Goal: Information Seeking & Learning: Learn about a topic

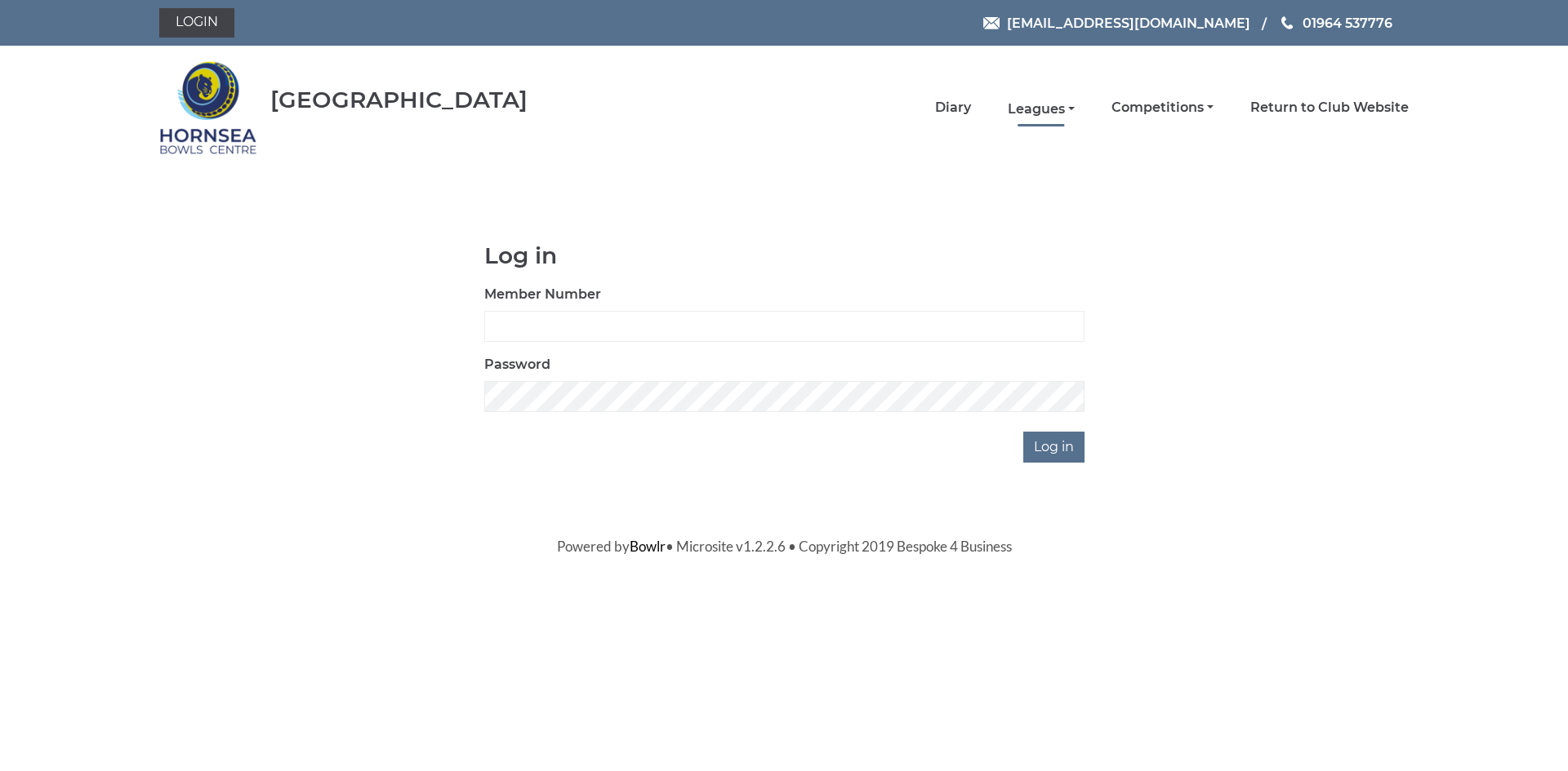
click at [1048, 107] on link "Leagues" at bounding box center [1041, 109] width 67 height 18
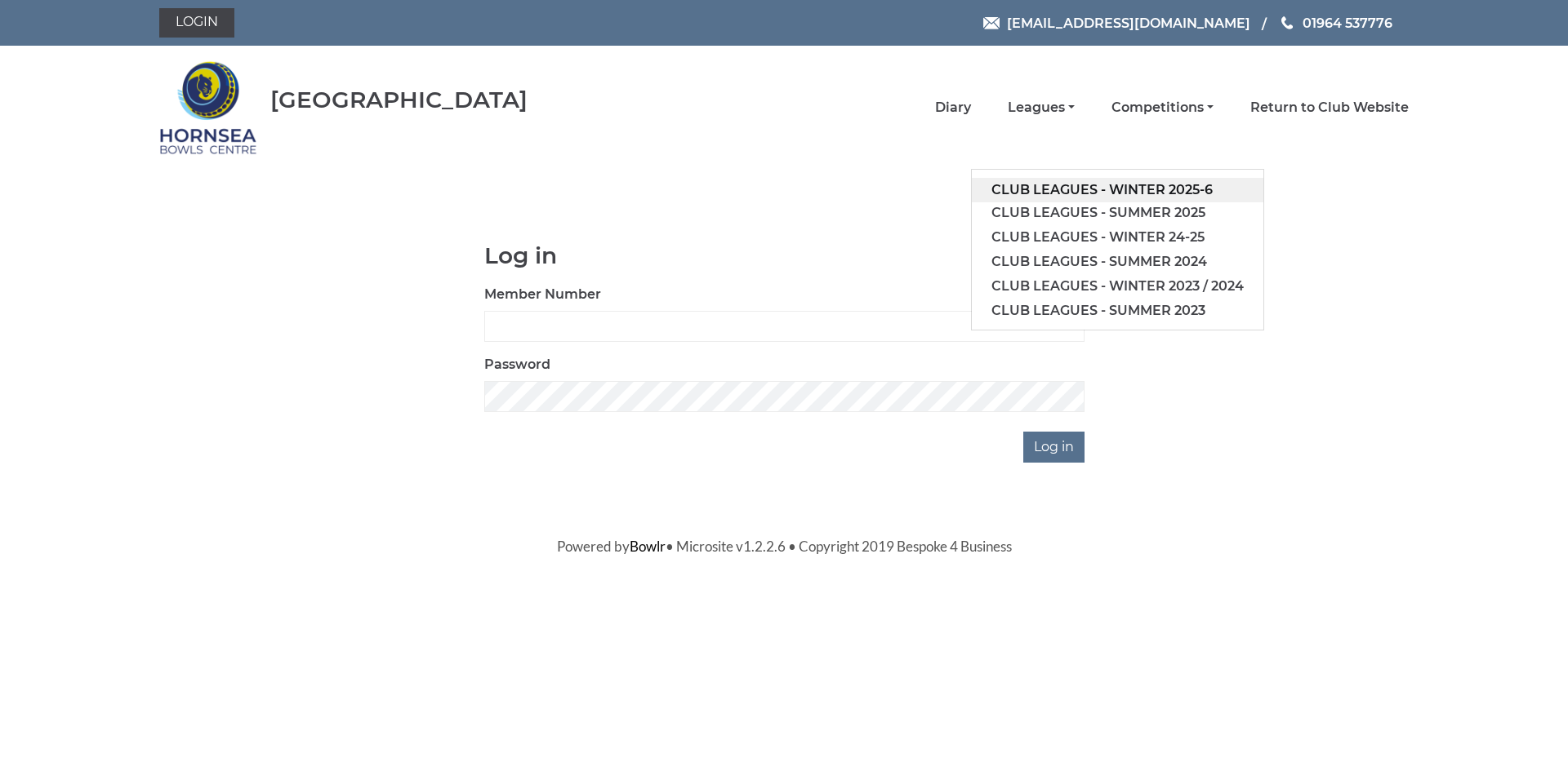
click at [1135, 188] on link "Club leagues - Winter 2025-6" at bounding box center [1117, 190] width 291 height 25
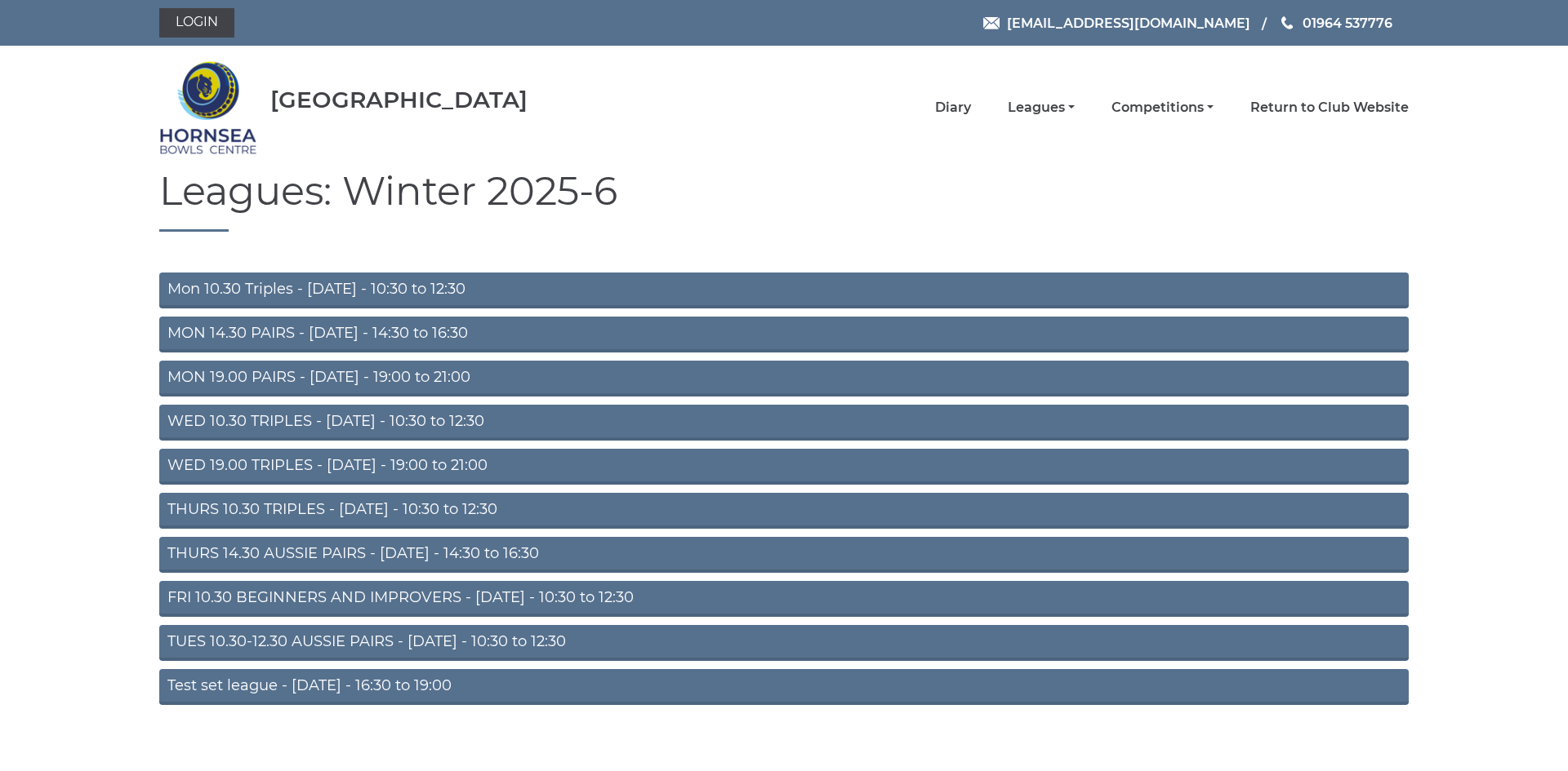
click at [348, 595] on link "FRI 10.30 BEGINNERS AND IMPROVERS - Friday - 10:30 to 12:30" at bounding box center [784, 599] width 1249 height 36
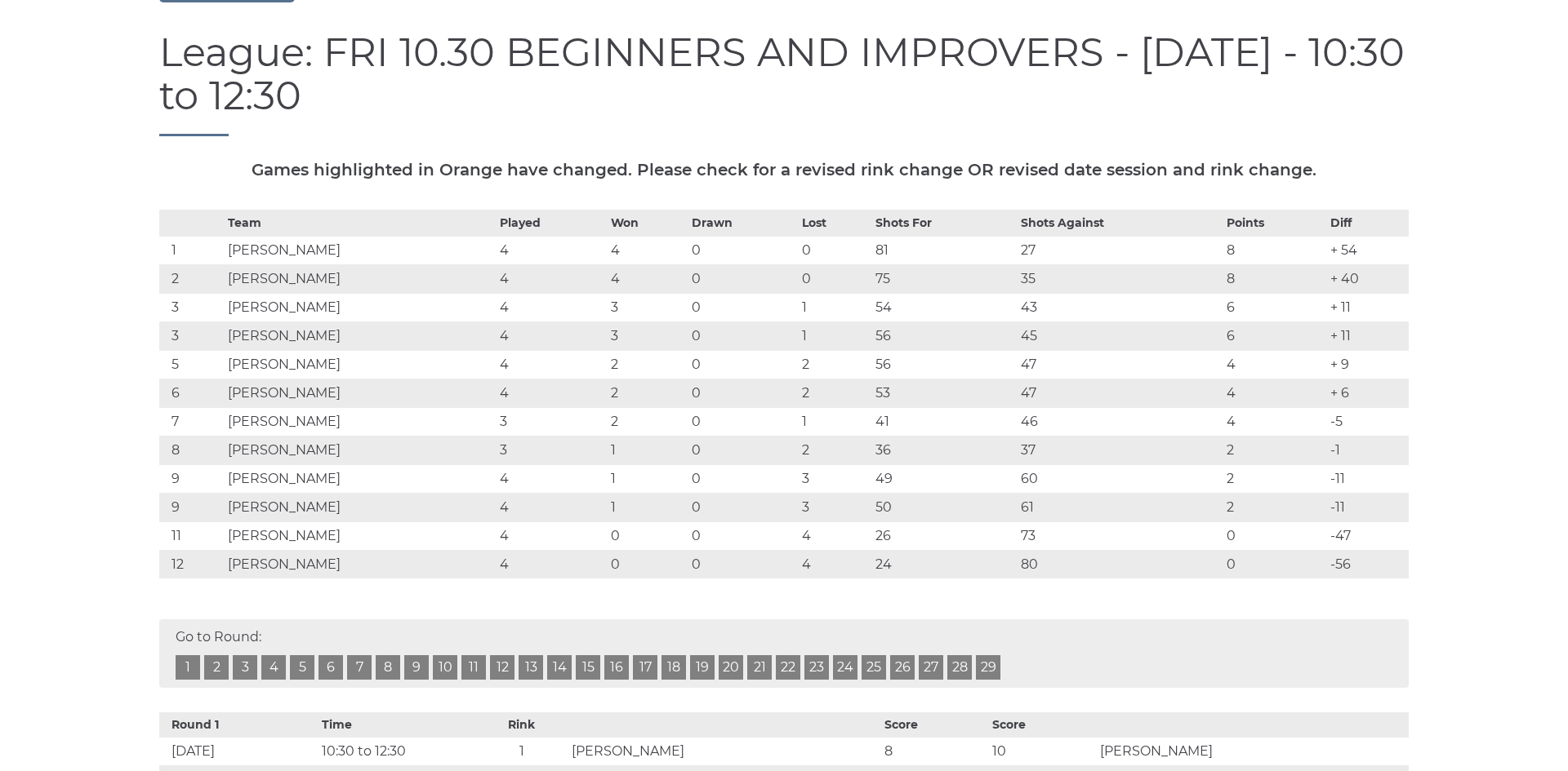
scroll to position [215, 0]
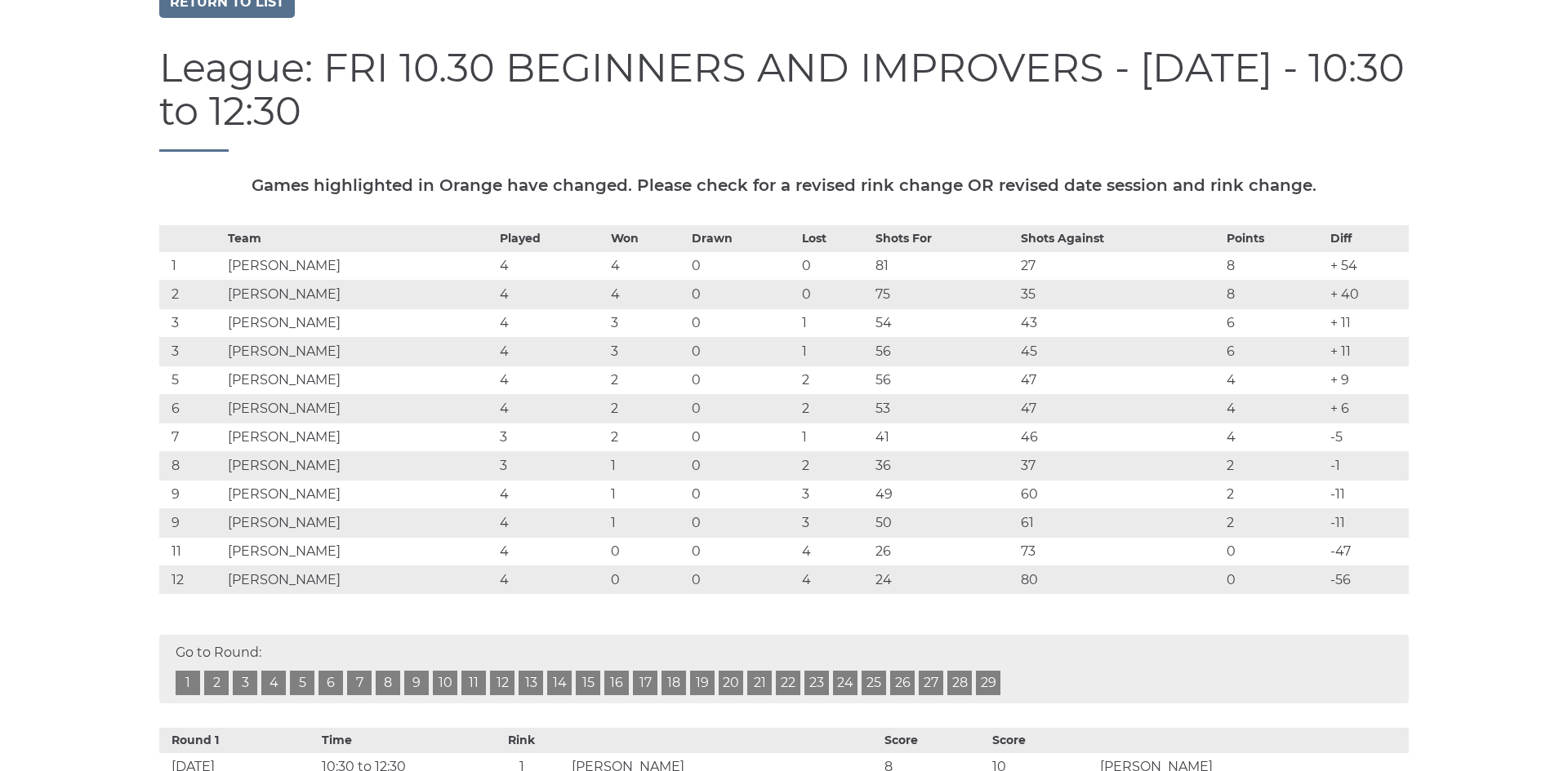
scroll to position [175, 0]
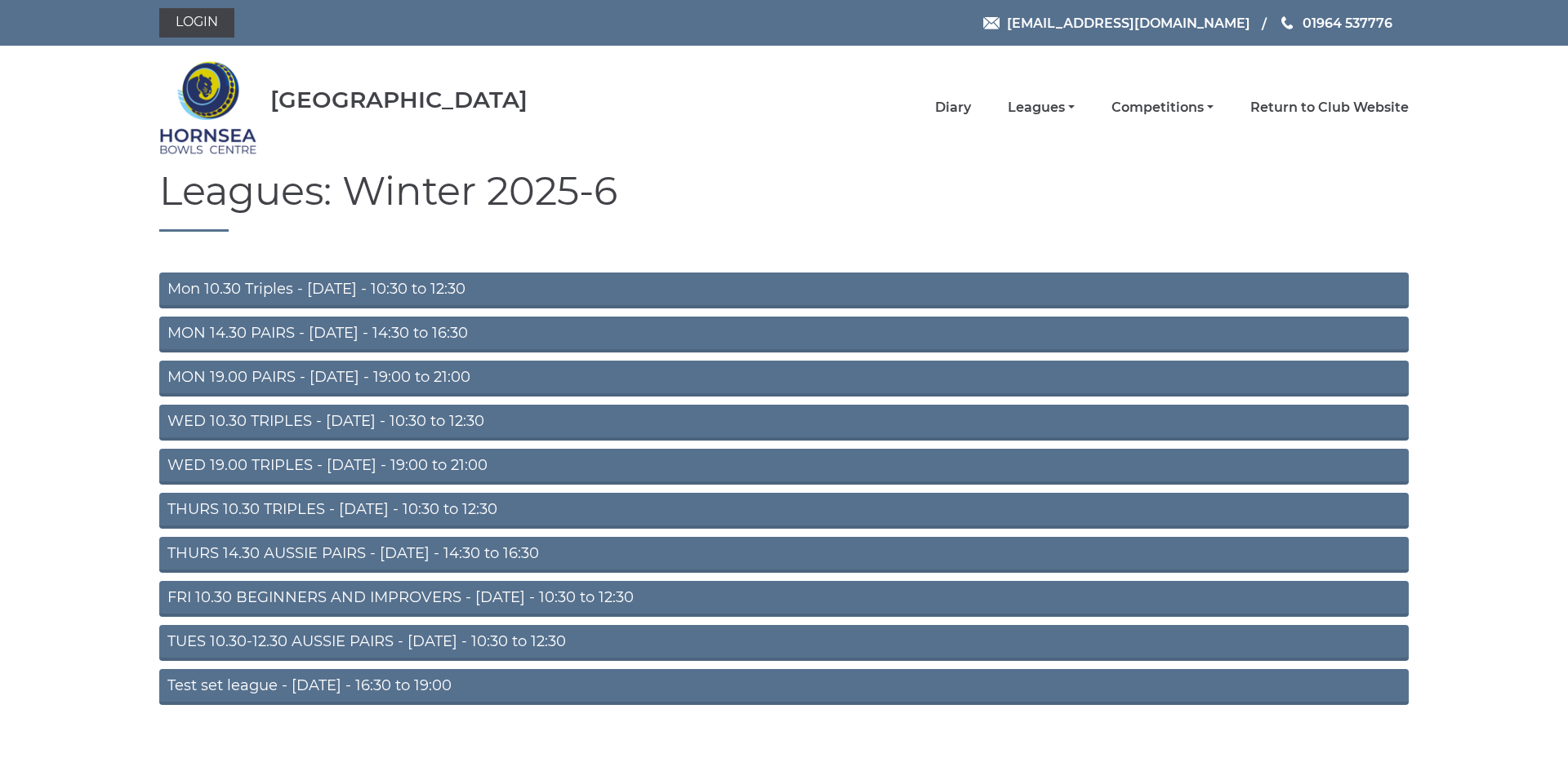
click at [341, 286] on link "Mon 10.30 Triples - Monday - 10:30 to 12:30" at bounding box center [784, 291] width 1249 height 36
click at [367, 336] on link "MON 14.30 PAIRS - Monday - 14:30 to 16:30" at bounding box center [784, 335] width 1249 height 36
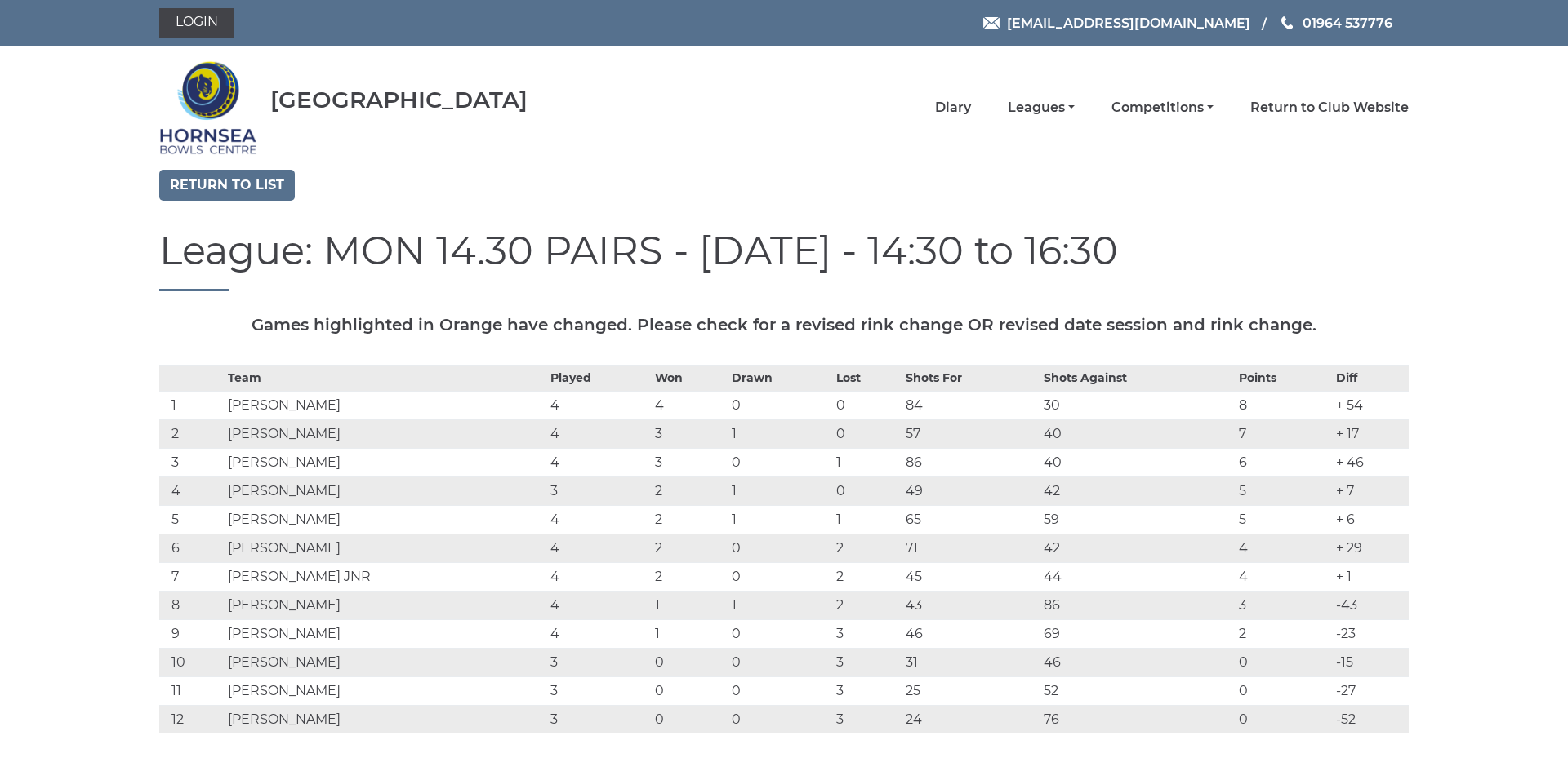
click at [367, 336] on div "Games highlighted in Orange have changed. Please check for a revised rink chang…" at bounding box center [783, 328] width 1274 height 25
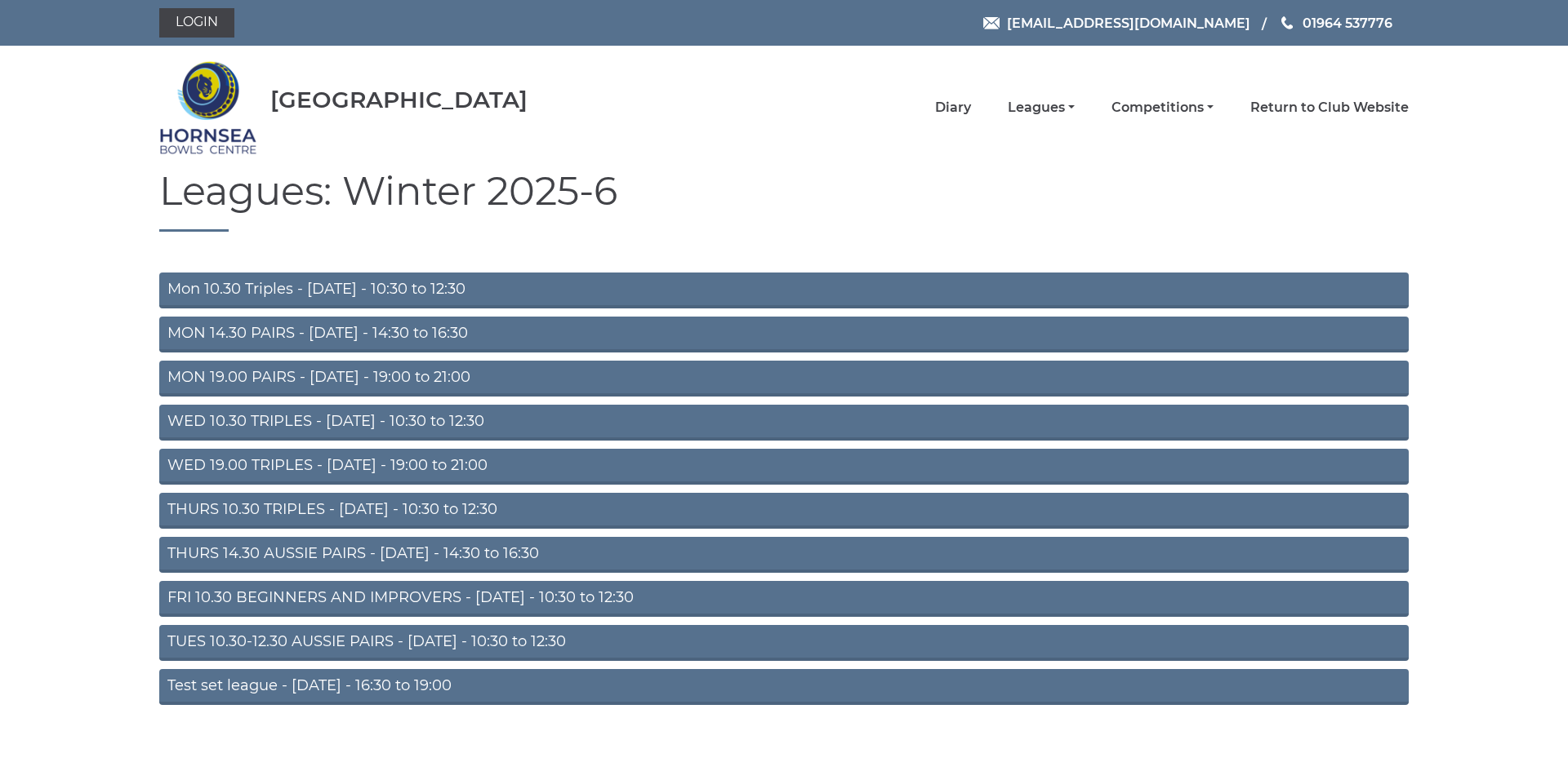
click at [338, 377] on link "MON 19.00 PAIRS - Monday - 19:00 to 21:00" at bounding box center [784, 378] width 1249 height 36
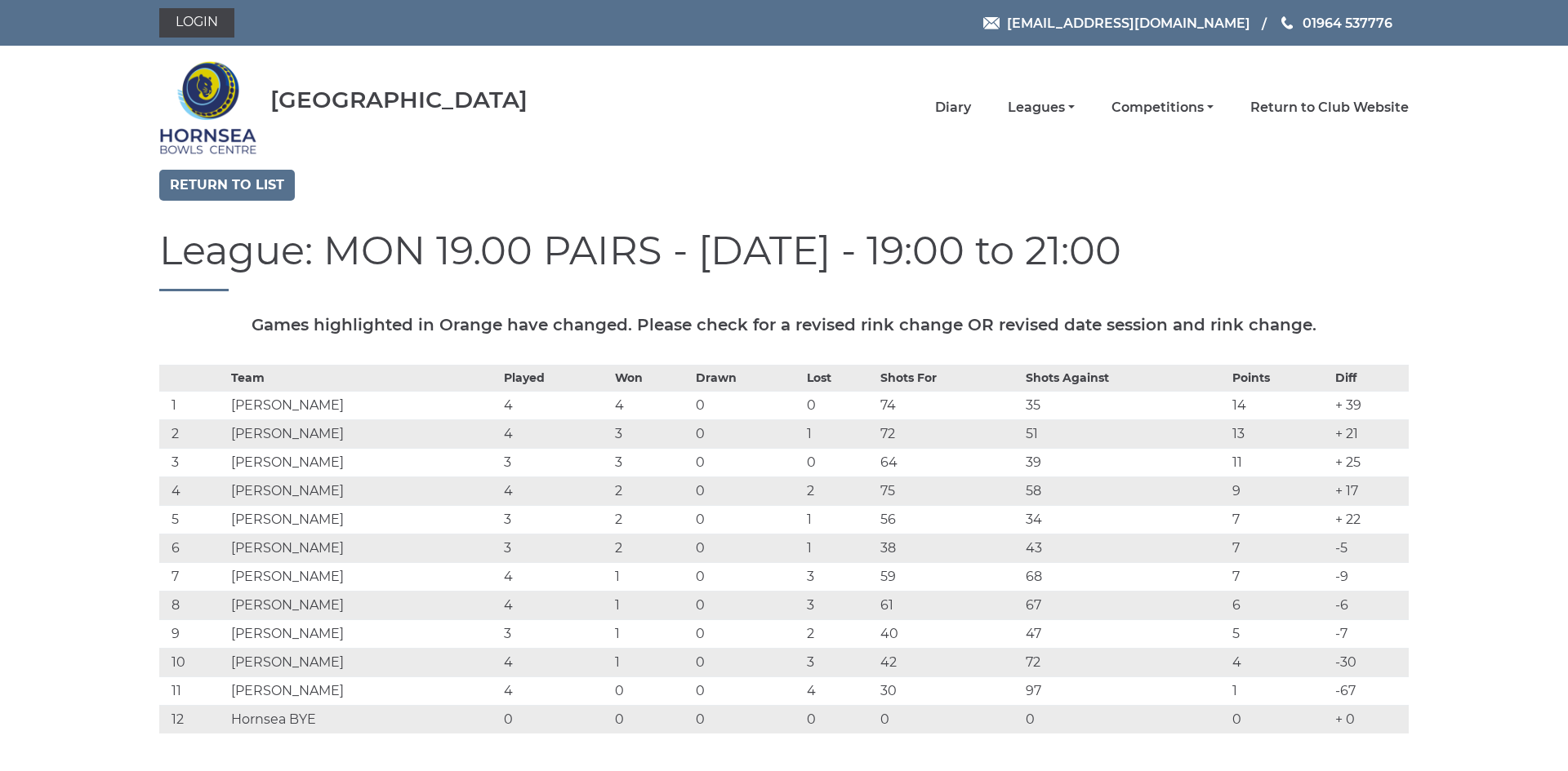
click at [337, 379] on th "Team" at bounding box center [363, 377] width 273 height 26
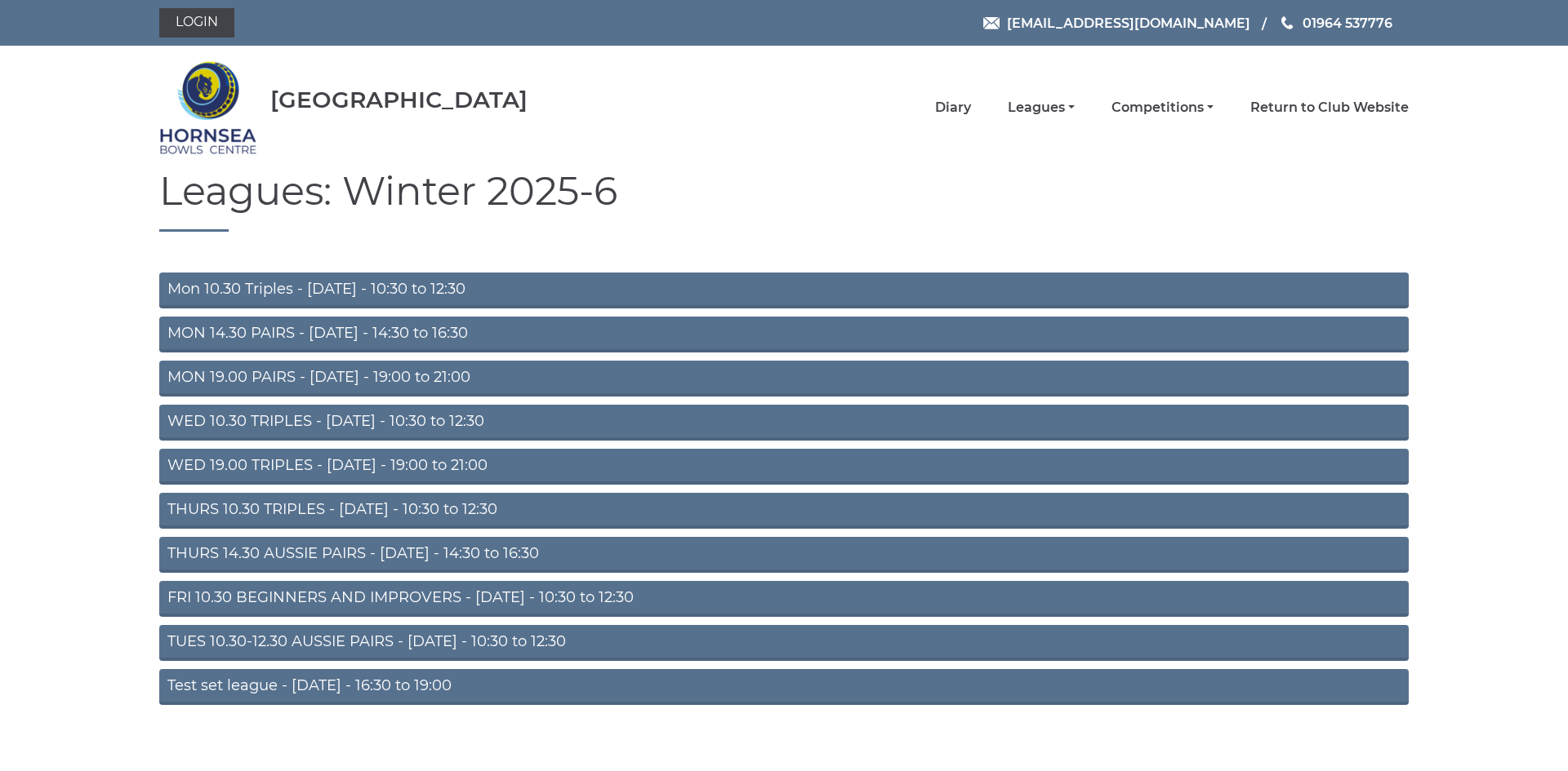
click at [355, 420] on link "WED 10.30 TRIPLES - [DATE] - 10:30 to 12:30" at bounding box center [784, 423] width 1249 height 36
click at [366, 465] on link "WED 19.00 TRIPLES - [DATE] - 19:00 to 21:00" at bounding box center [784, 467] width 1249 height 36
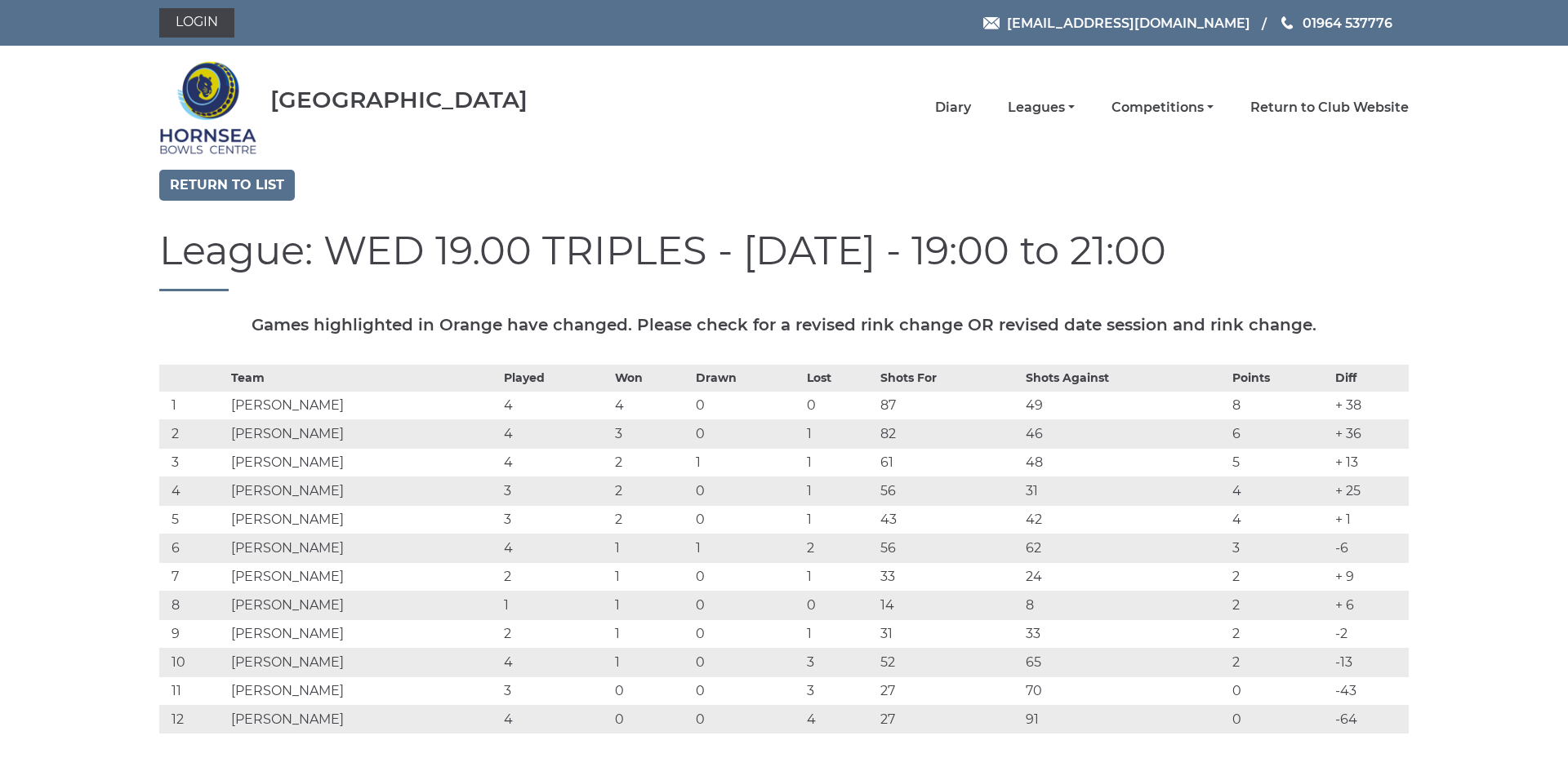
click at [366, 465] on td "Ian Paddy" at bounding box center [363, 463] width 273 height 29
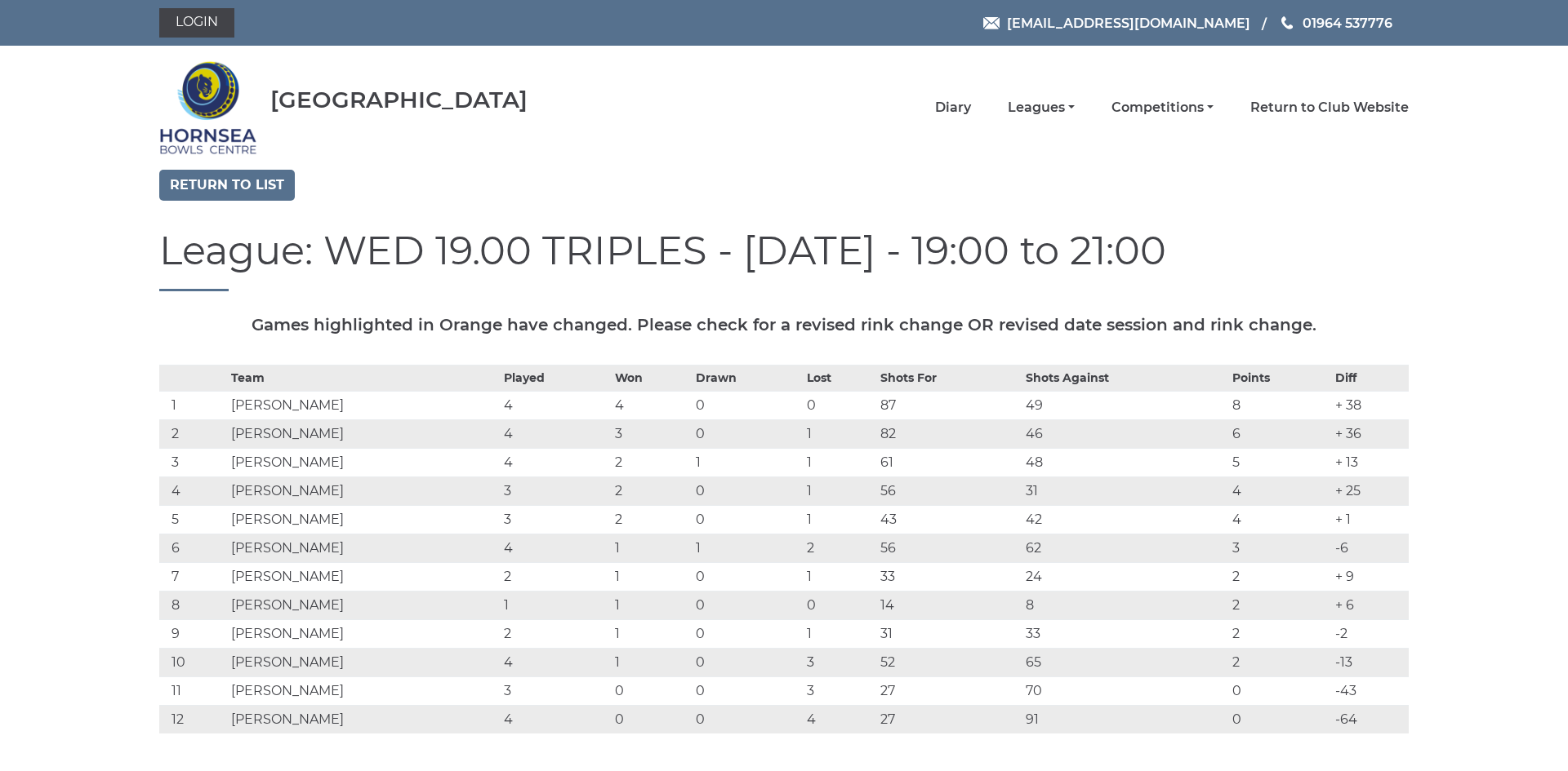
click at [366, 465] on td "Ian Paddy" at bounding box center [363, 463] width 273 height 29
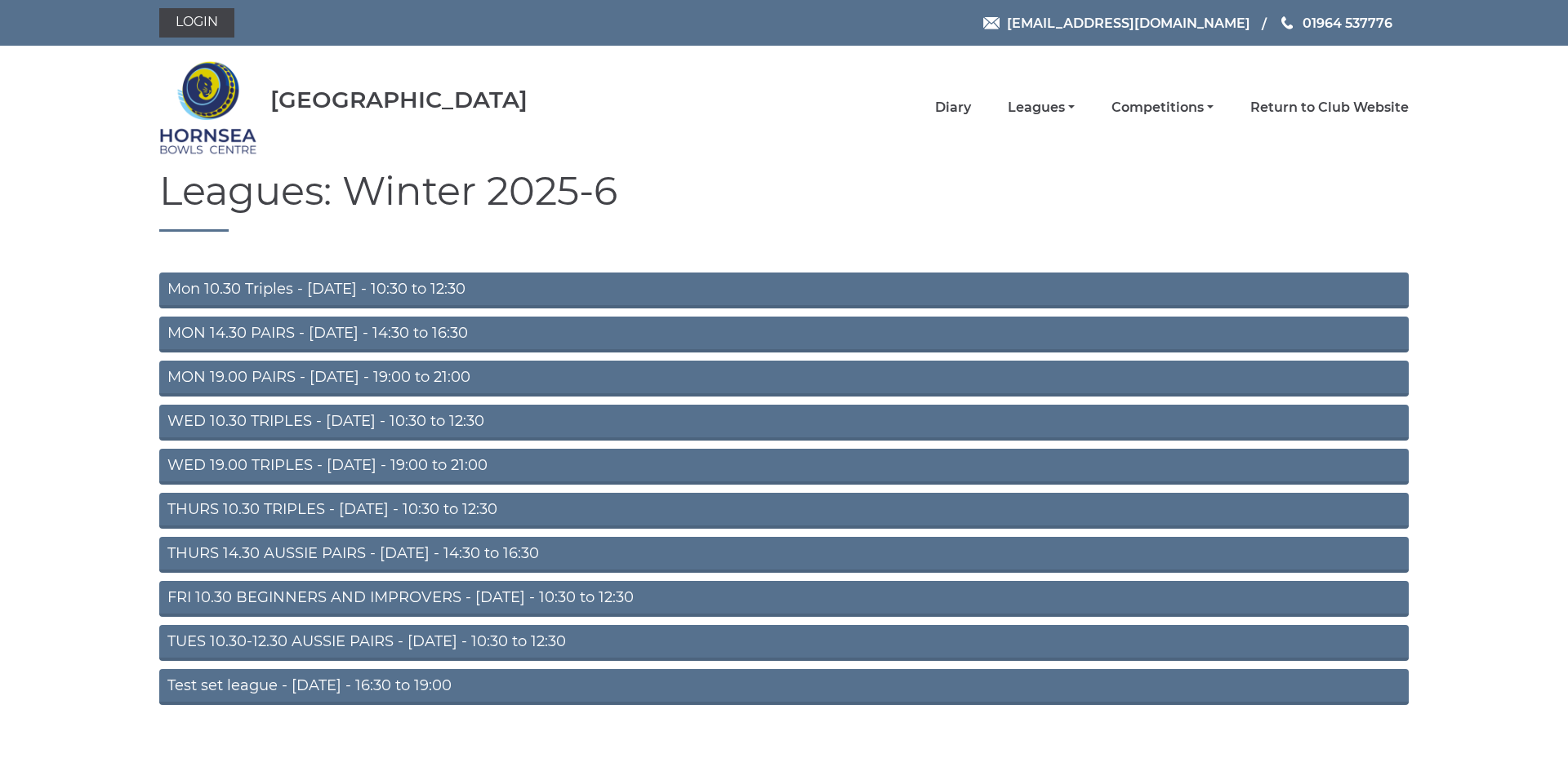
click at [378, 510] on link "THURS 10.30 TRIPLES - Thursday - 10:30 to 12:30" at bounding box center [784, 511] width 1249 height 36
click at [361, 555] on link "THURS 14.30 AUSSIE PAIRS - Thursday - 14:30 to 16:30" at bounding box center [784, 555] width 1249 height 36
click at [363, 641] on link "TUES 10.30-12.30 AUSSIE PAIRS - [DATE] - 10:30 to 12:30" at bounding box center [784, 643] width 1249 height 36
